Goal: Task Accomplishment & Management: Manage account settings

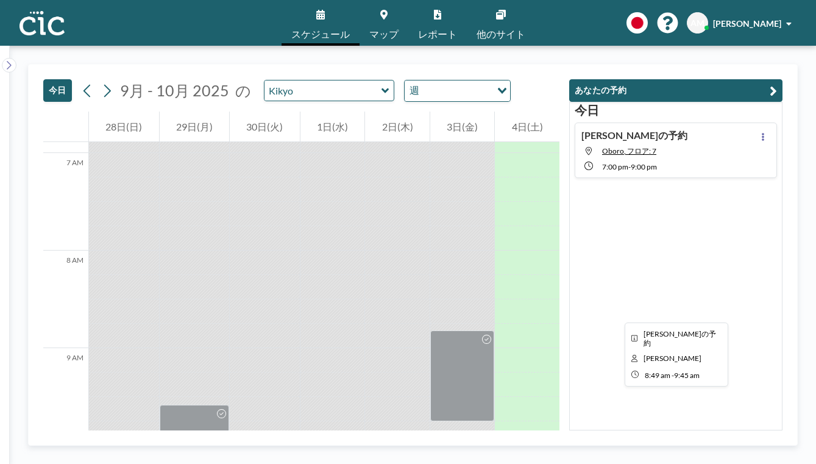
scroll to position [700, 0]
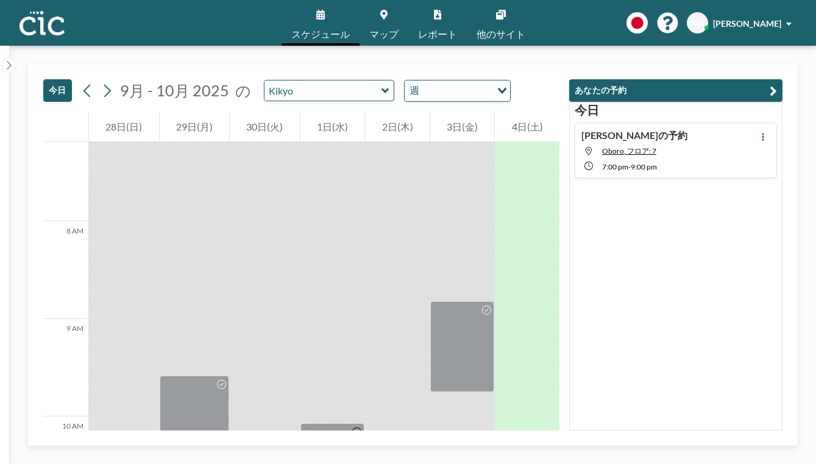
drag, startPoint x: 495, startPoint y: 340, endPoint x: 495, endPoint y: 398, distance: 57.9
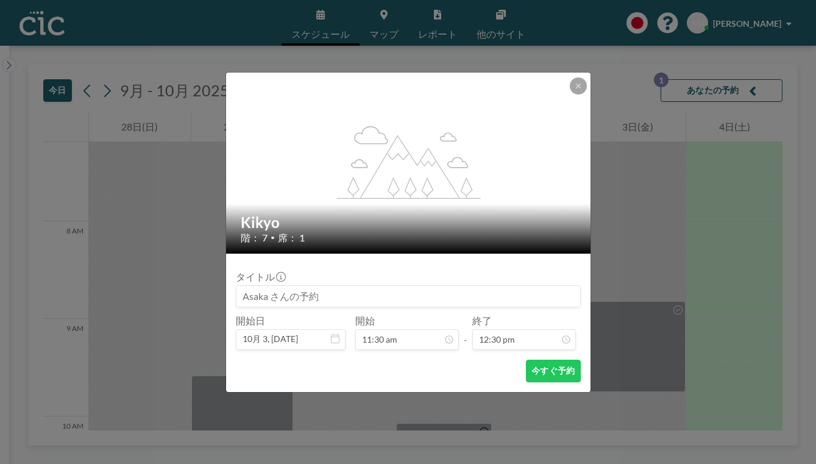
click at [530, 357] on form "タイトル 開始日 10月 3, [DATE] 開始 11:30 am - 終了 12:30 pm 今すぐ予約" at bounding box center [408, 322] width 364 height 138
click at [530, 359] on button "今すぐ予約" at bounding box center [553, 370] width 54 height 23
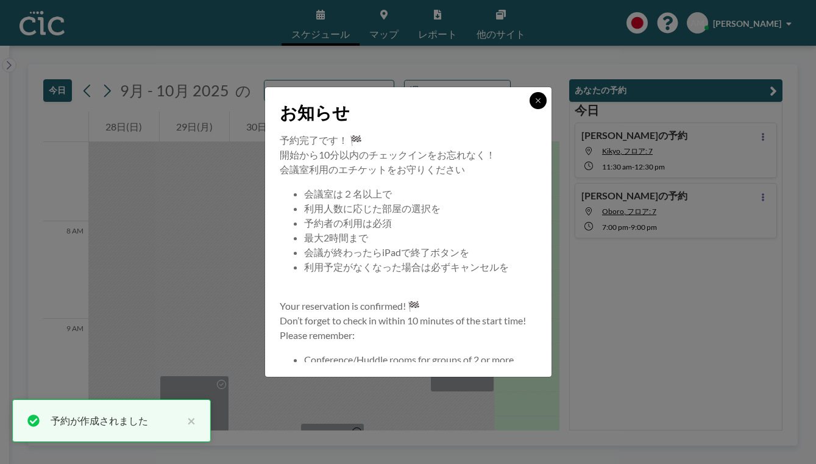
click at [534, 104] on icon at bounding box center [537, 100] width 7 height 7
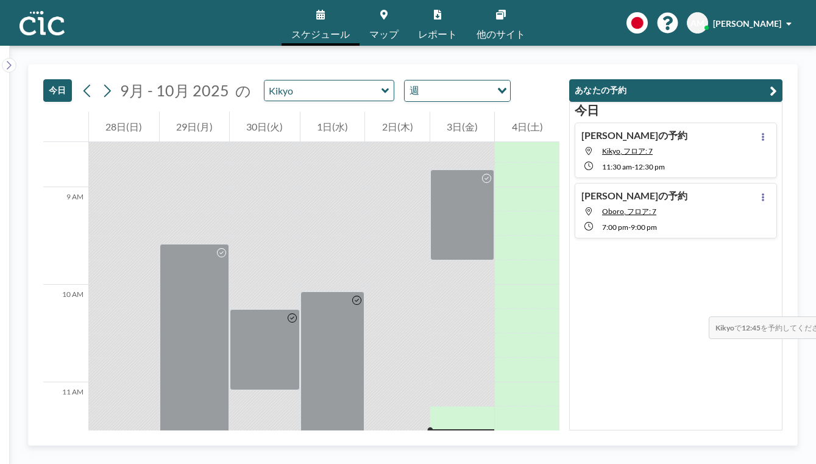
scroll to position [883, 0]
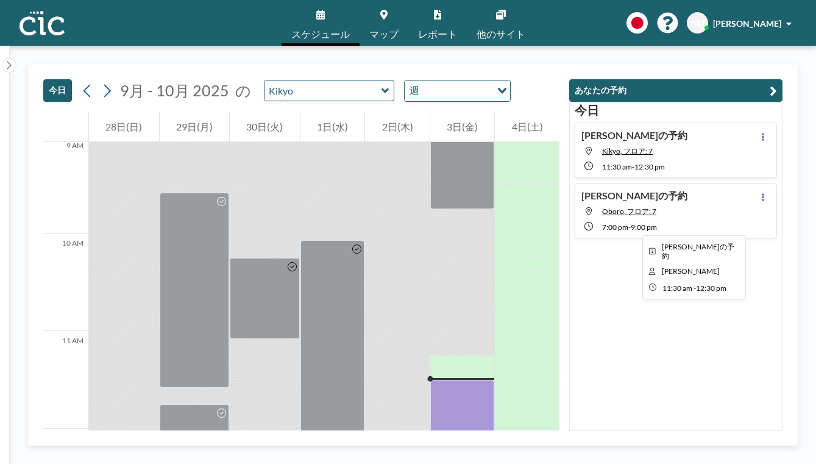
click at [495, 379] on div at bounding box center [462, 427] width 65 height 97
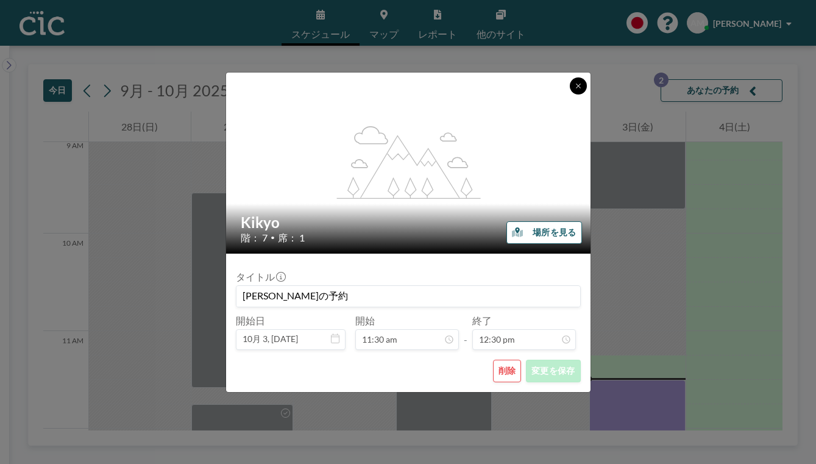
click at [574, 90] on icon at bounding box center [577, 85] width 7 height 7
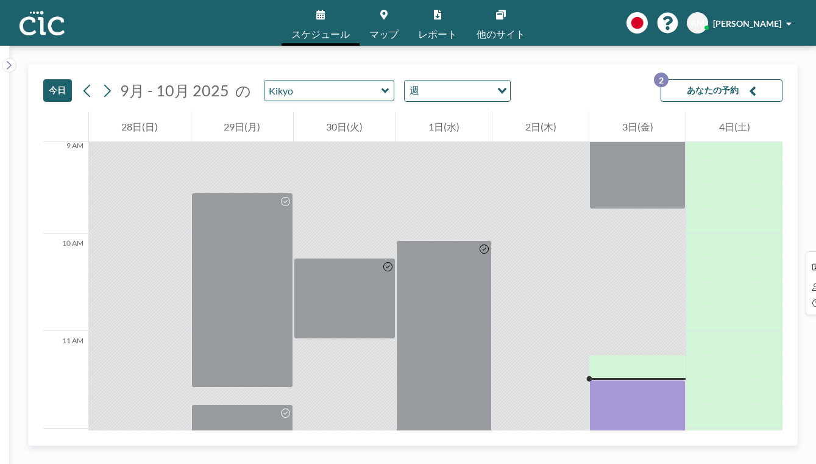
click at [642, 379] on div at bounding box center [637, 427] width 96 height 97
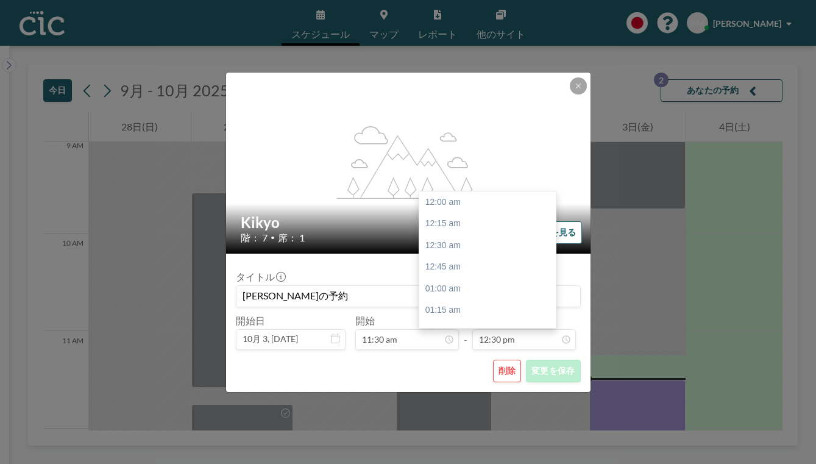
scroll to position [972, 0]
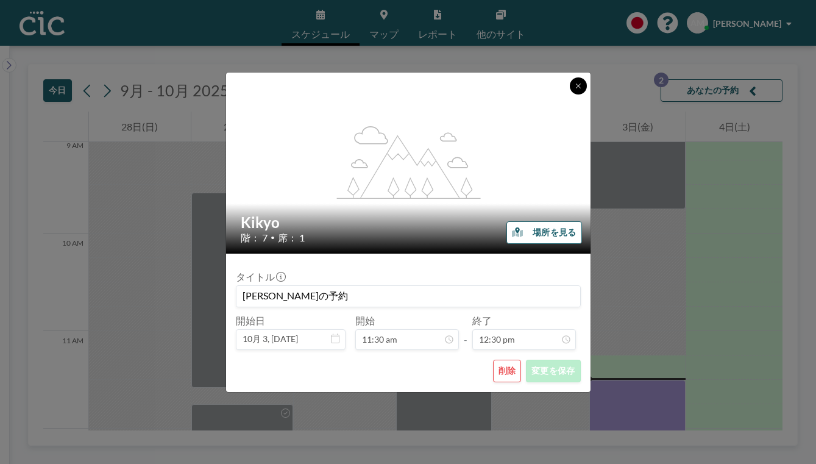
click at [574, 90] on icon at bounding box center [577, 85] width 7 height 7
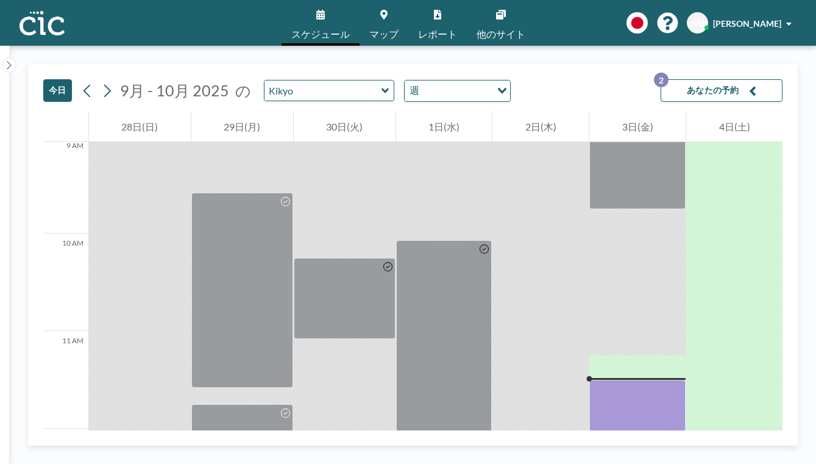
click at [768, 79] on button "あなたの予約 2" at bounding box center [721, 90] width 122 height 23
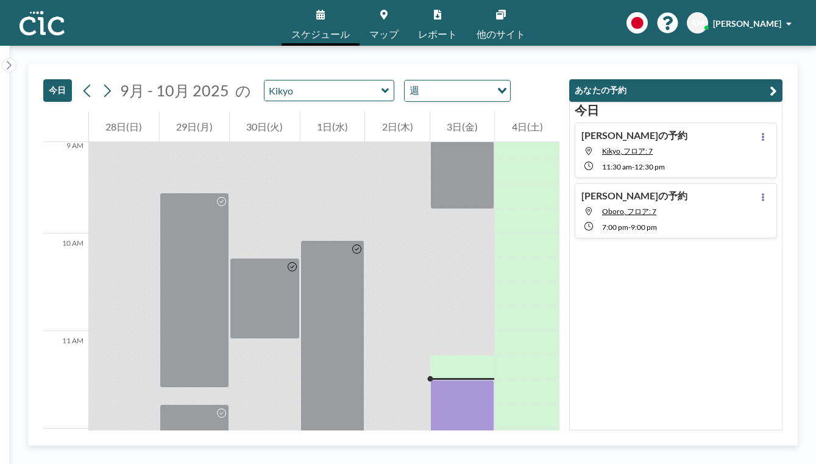
click at [725, 186] on div "[PERSON_NAME]の予約 Oboro, フロア: 7 7:00 PM - 9:00 PM" at bounding box center [675, 210] width 202 height 55
type input "Oboro"
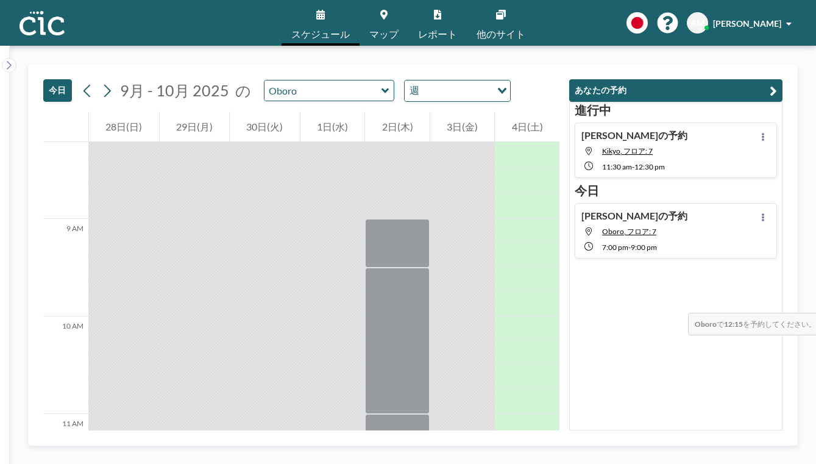
scroll to position [791, 0]
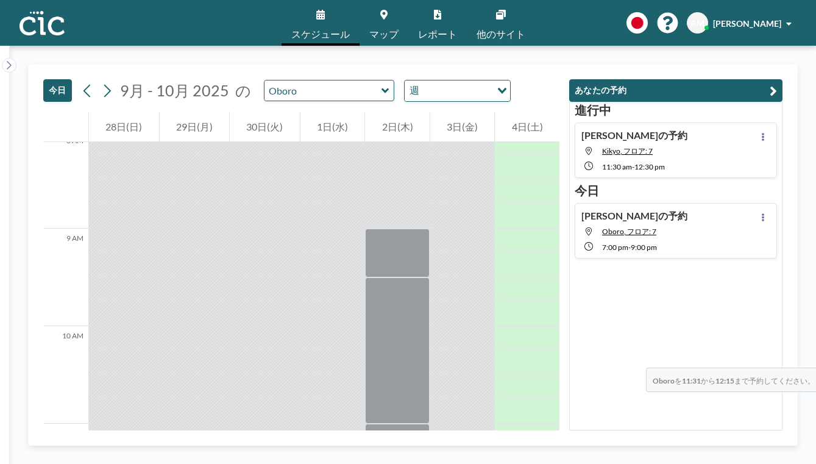
drag, startPoint x: 511, startPoint y: 241, endPoint x: 512, endPoint y: 286, distance: 45.1
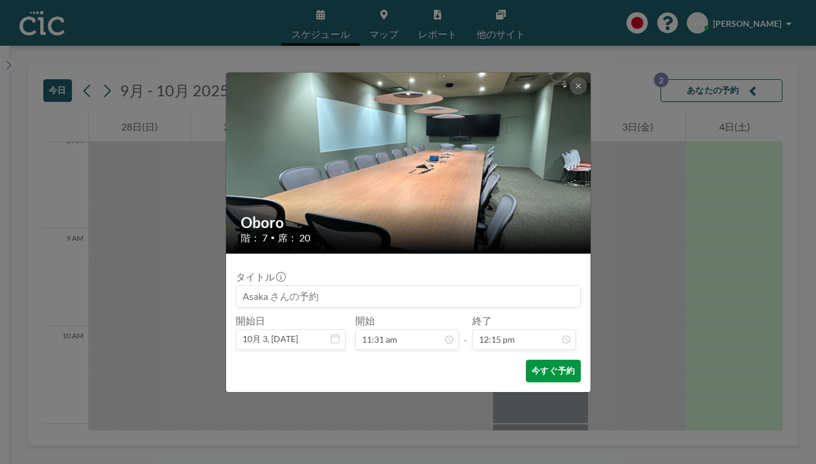
scroll to position [953, 0]
click at [526, 359] on button "今すぐ予約" at bounding box center [553, 370] width 54 height 23
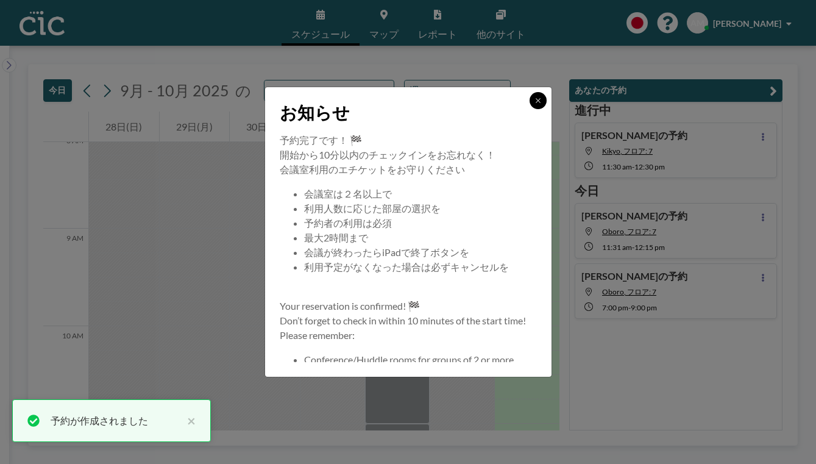
click at [529, 109] on button at bounding box center [537, 100] width 17 height 17
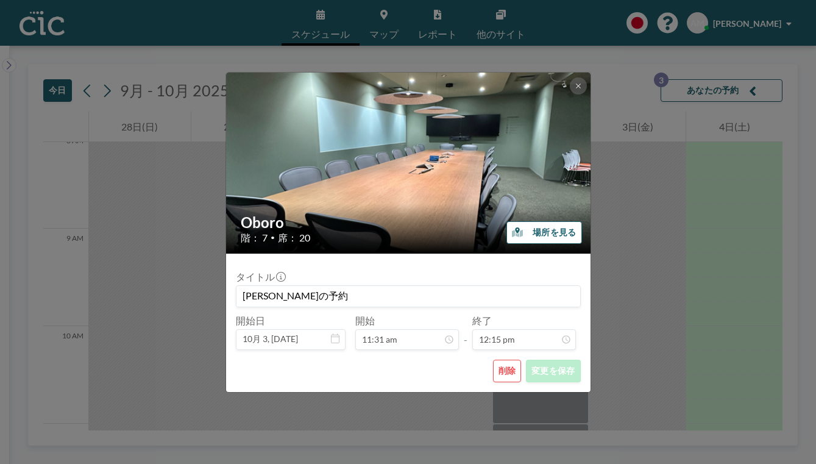
scroll to position [953, 0]
click at [569, 94] on button at bounding box center [577, 85] width 17 height 17
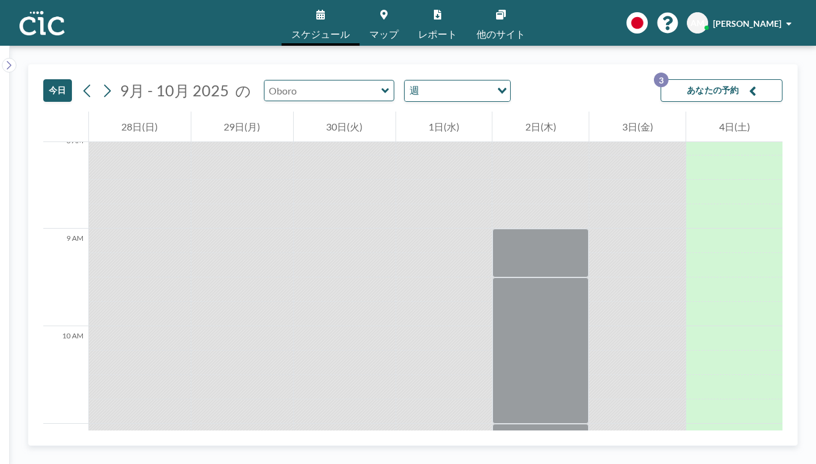
click at [289, 80] on input "text" at bounding box center [322, 90] width 117 height 20
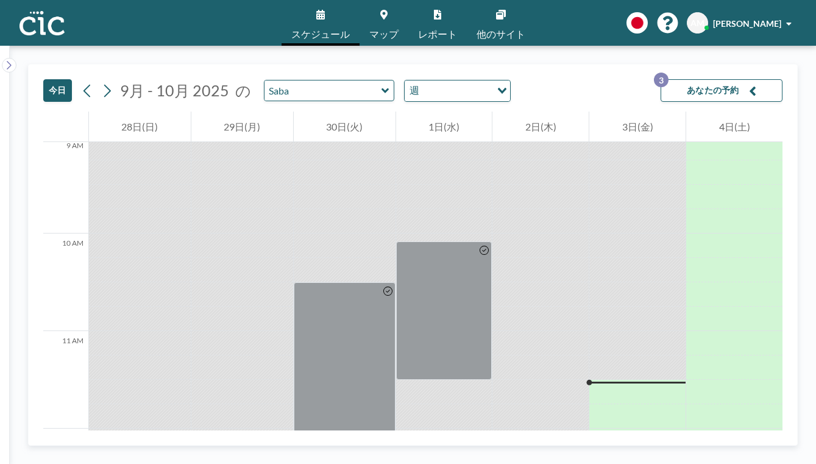
scroll to position [885, 0]
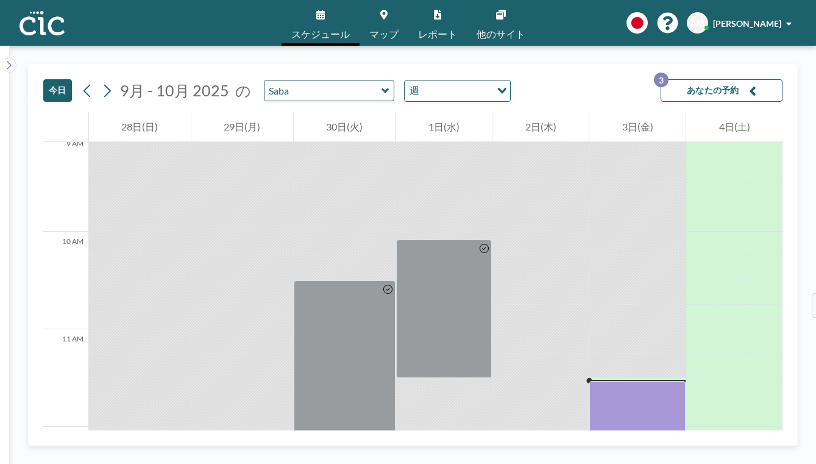
drag, startPoint x: 647, startPoint y: 156, endPoint x: 647, endPoint y: 225, distance: 68.8
click at [647, 381] on div at bounding box center [637, 439] width 96 height 117
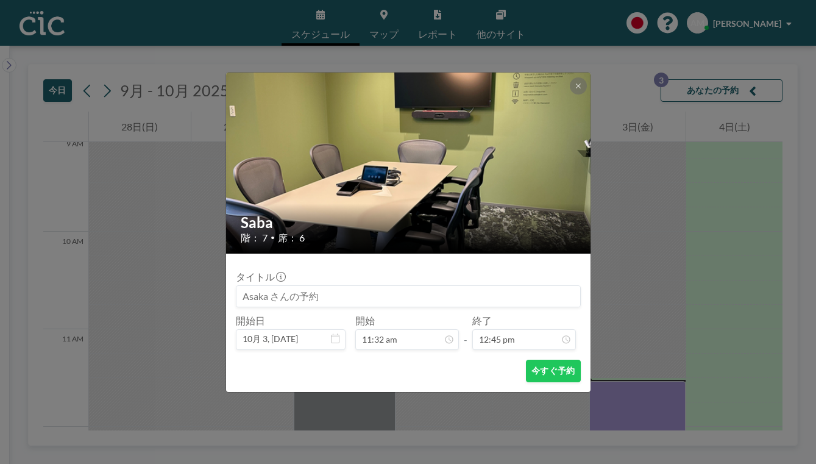
scroll to position [992, 0]
click at [536, 359] on button "今すぐ予約" at bounding box center [553, 370] width 54 height 23
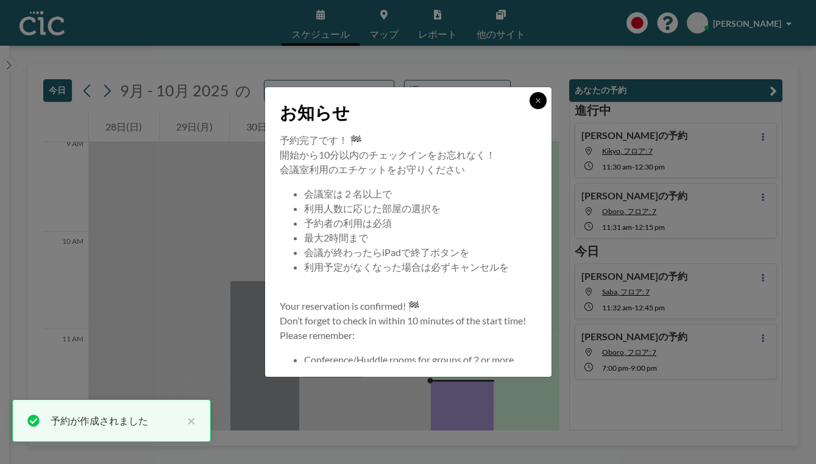
click at [534, 104] on icon at bounding box center [537, 100] width 7 height 7
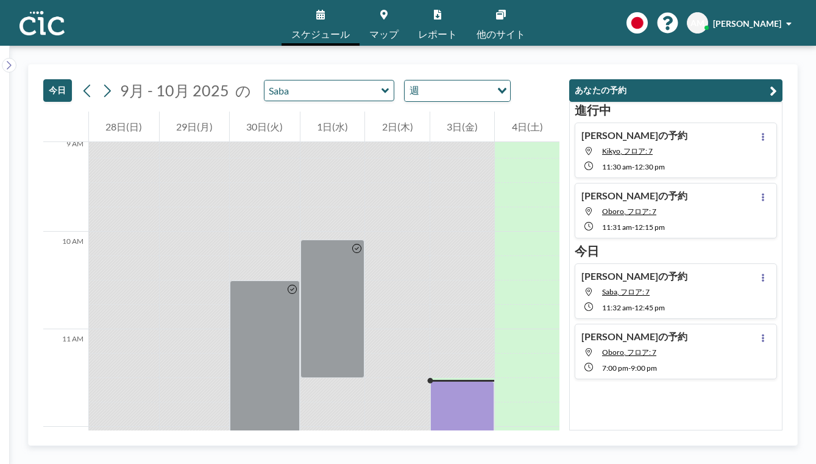
click at [770, 189] on button at bounding box center [762, 196] width 15 height 15
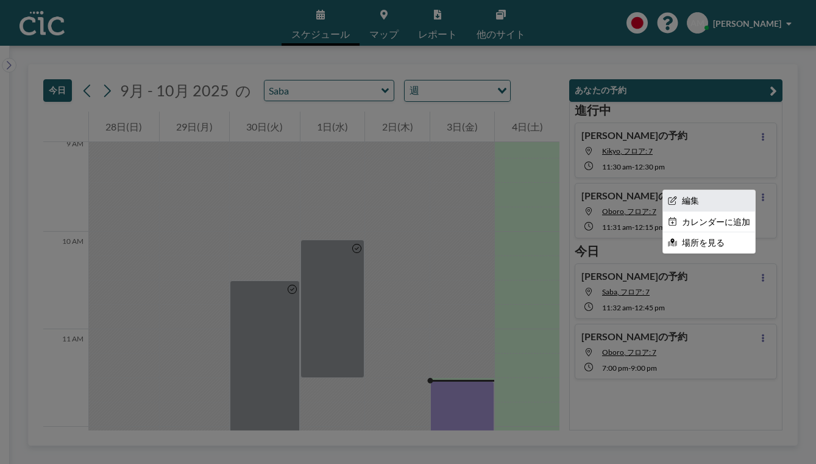
click at [733, 190] on li "編集" at bounding box center [709, 200] width 92 height 21
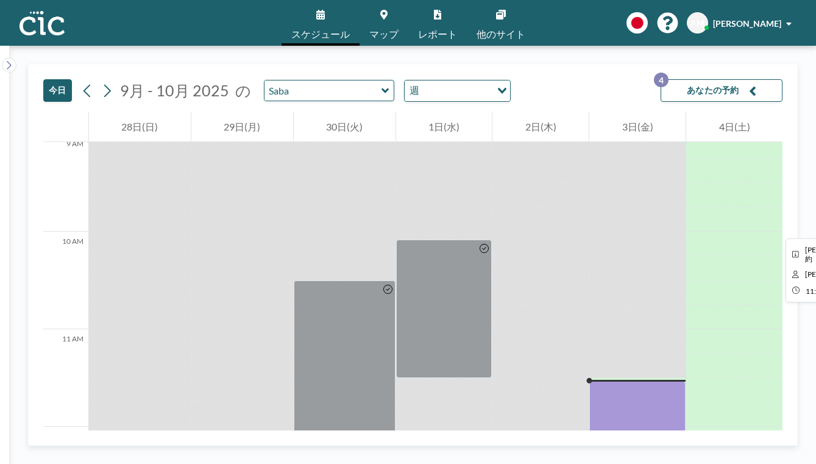
click at [626, 381] on div at bounding box center [637, 440] width 96 height 119
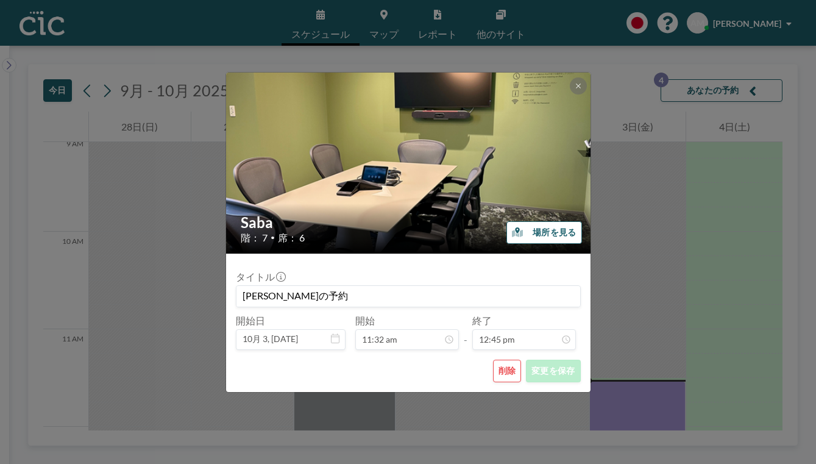
click at [493, 359] on button "削除" at bounding box center [507, 370] width 29 height 23
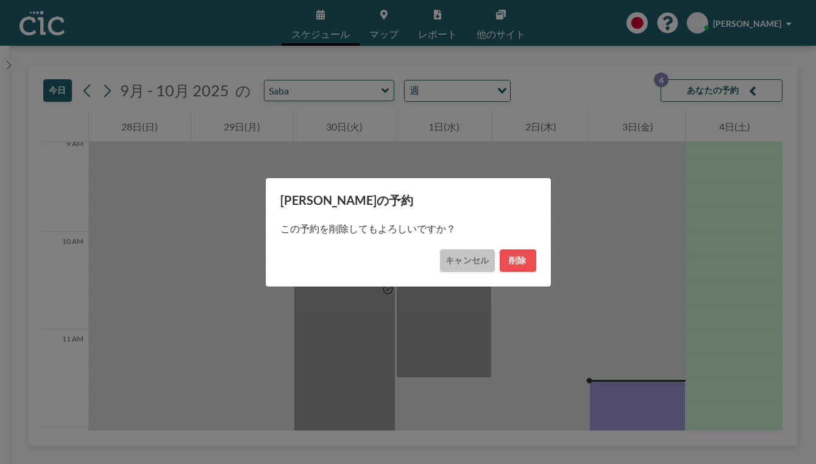
click at [461, 255] on button "キャンセル" at bounding box center [467, 260] width 54 height 23
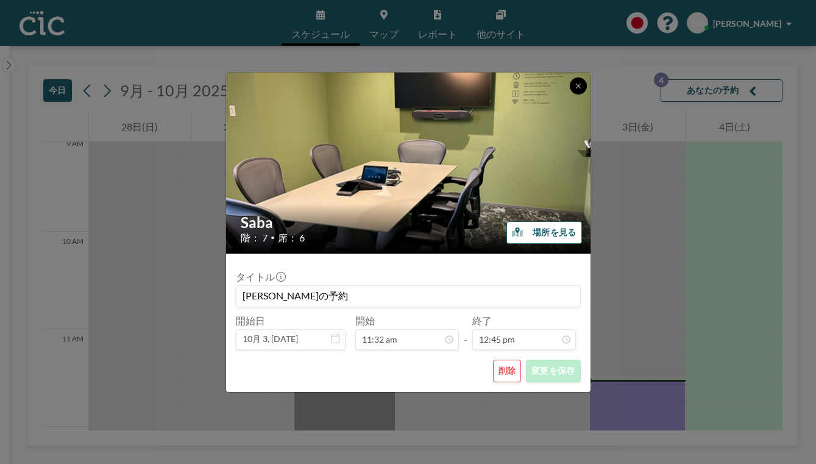
click at [576, 88] on icon at bounding box center [578, 85] width 4 height 4
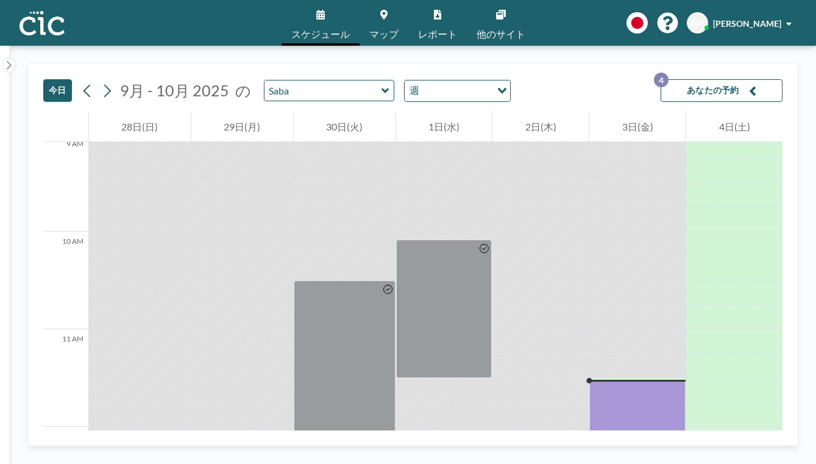
click at [759, 79] on button "あなたの予約 4" at bounding box center [721, 90] width 122 height 23
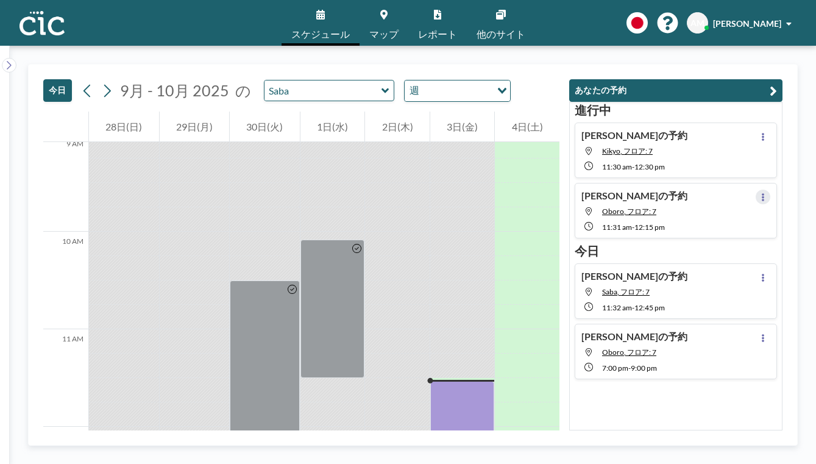
click at [764, 193] on icon at bounding box center [762, 197] width 2 height 8
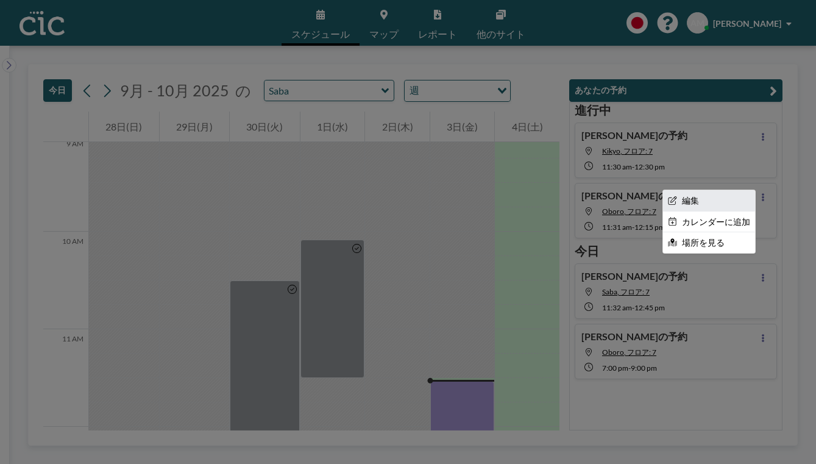
click at [727, 190] on li "編集" at bounding box center [709, 200] width 92 height 21
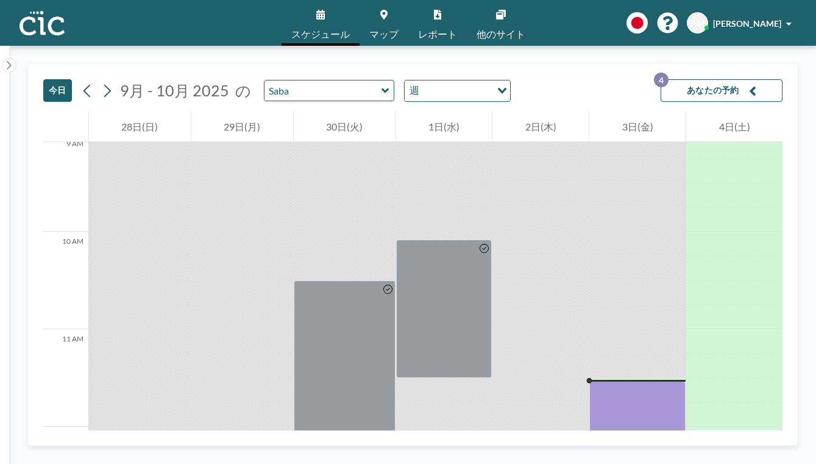
click at [756, 83] on icon "button" at bounding box center [752, 90] width 7 height 15
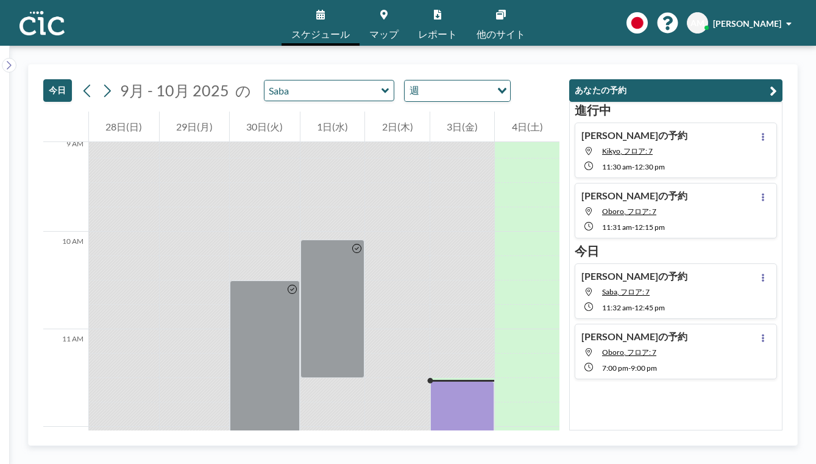
click at [728, 183] on div "[PERSON_NAME]の予約 Oboro, フロア: 7 11:31 AM - 12:15 PM" at bounding box center [675, 210] width 202 height 55
type input "Oboro"
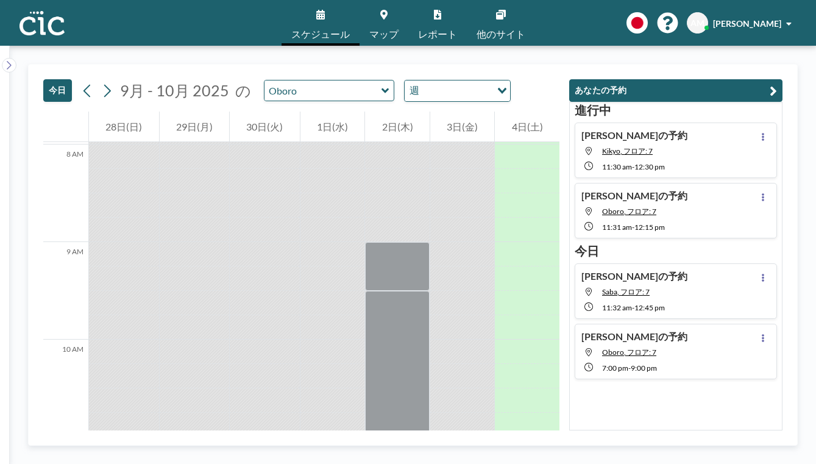
scroll to position [783, 0]
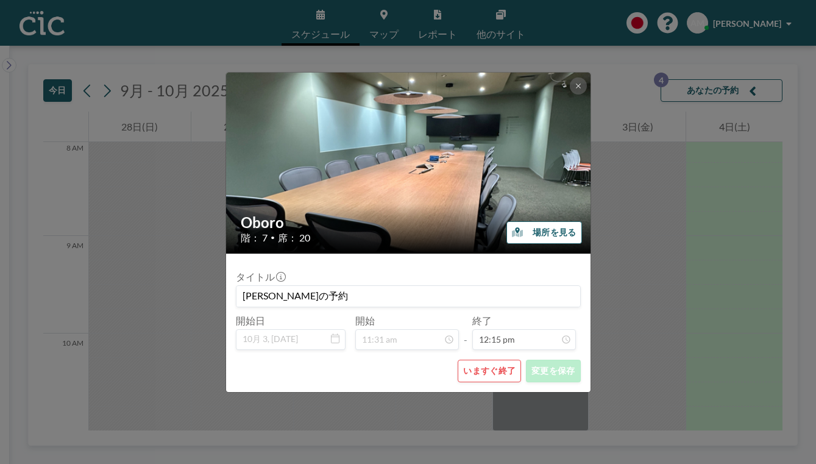
scroll to position [953, 0]
click at [483, 359] on button "いますぐ終了" at bounding box center [488, 370] width 63 height 23
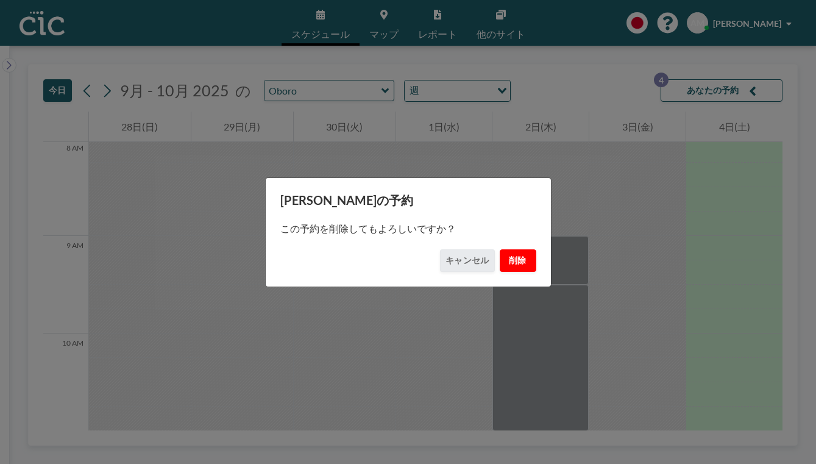
click at [499, 255] on button "削除" at bounding box center [517, 260] width 37 height 23
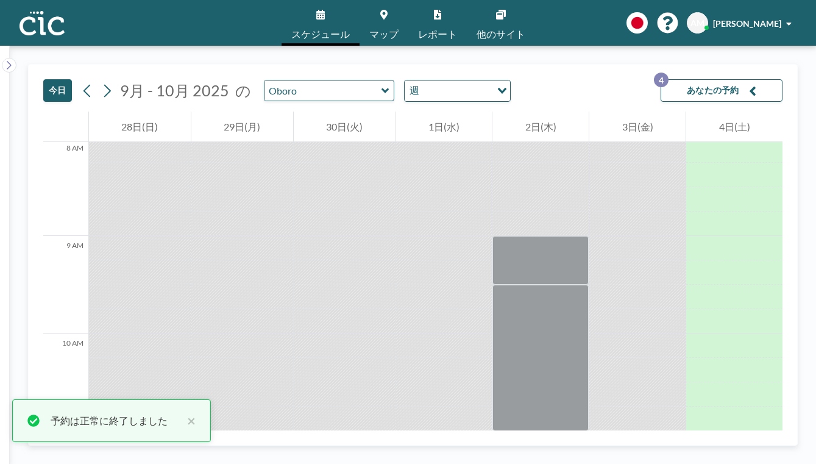
click at [729, 85] on div "あなたの予約 4" at bounding box center [718, 95] width 127 height 32
click at [735, 79] on button "あなたの予約 4" at bounding box center [721, 90] width 122 height 23
